Goal: Transaction & Acquisition: Book appointment/travel/reservation

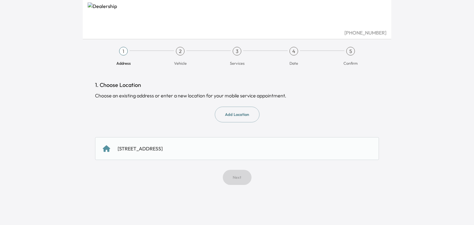
click at [163, 150] on div "[STREET_ADDRESS]" at bounding box center [140, 148] width 45 height 7
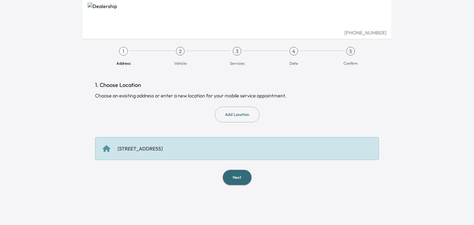
click at [247, 179] on button "Next" at bounding box center [237, 177] width 29 height 15
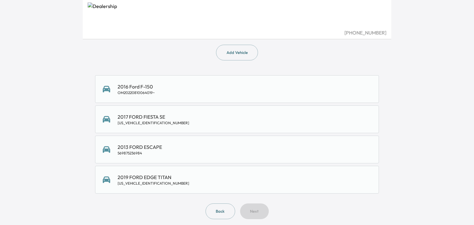
scroll to position [63, 0]
click at [145, 180] on div "[US_VEHICLE_IDENTIFICATION_NUMBER]" at bounding box center [154, 182] width 72 height 5
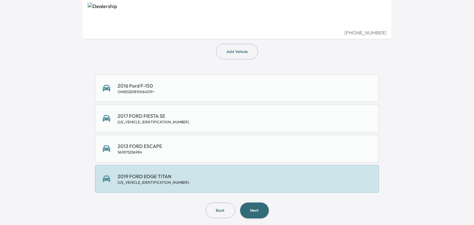
click at [258, 214] on button "Next" at bounding box center [254, 211] width 29 height 16
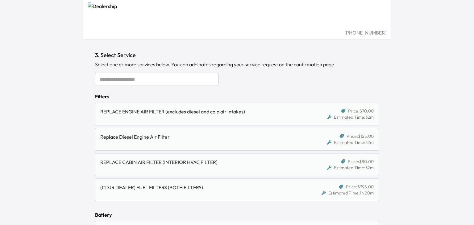
scroll to position [30, 0]
click at [199, 77] on input "text" at bounding box center [157, 80] width 124 height 12
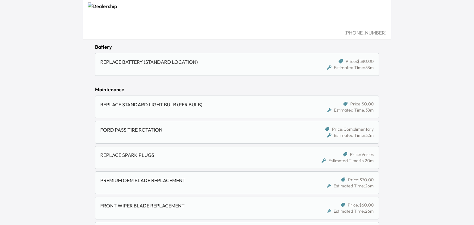
scroll to position [0, 0]
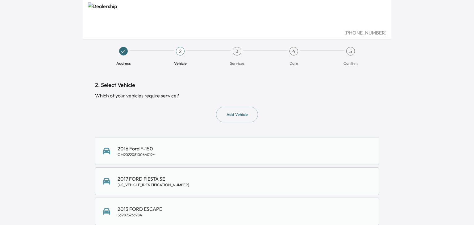
scroll to position [63, 0]
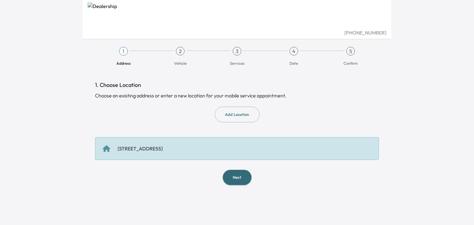
click at [170, 15] on img at bounding box center [237, 15] width 299 height 27
